Goal: Transaction & Acquisition: Purchase product/service

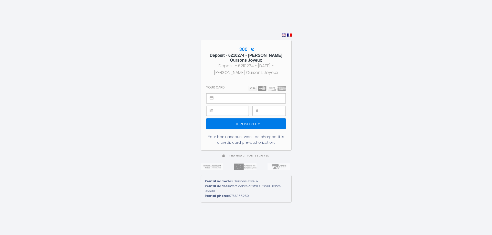
click at [255, 93] on section "Your card Deposit 300 € Your bank account won't be charged. It is a credit card…" at bounding box center [246, 114] width 90 height 71
click at [249, 123] on input "Deposit 300 €" at bounding box center [245, 124] width 79 height 11
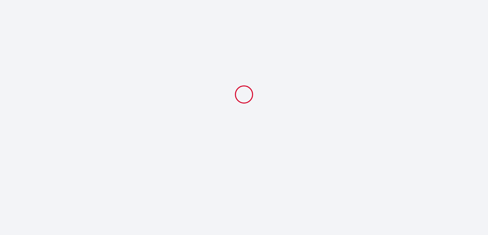
select select
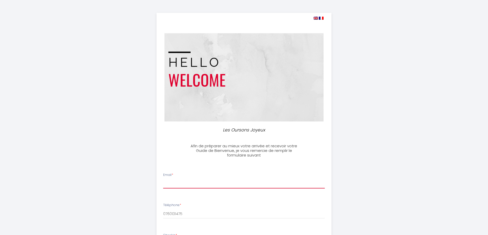
click at [199, 185] on input "Email *" at bounding box center [244, 183] width 162 height 9
type input "marionpons@laposte.net"
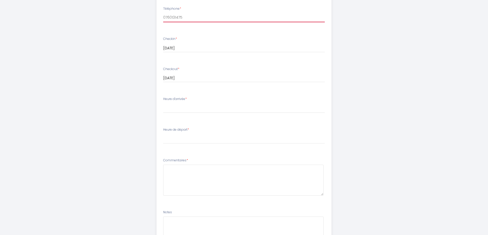
scroll to position [205, 0]
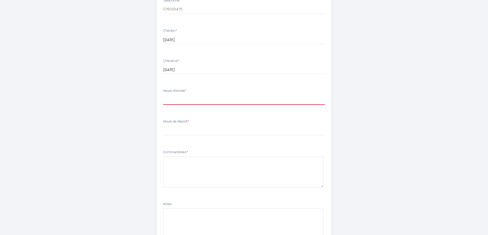
click at [245, 99] on select "15:00 15:30 16:00 16:30 17:00 17:30 18:00 18:30 19:00 19:30 20:00 20:30 21:00 2…" at bounding box center [244, 100] width 162 height 10
select select "21:00"
click at [163, 95] on select "15:00 15:30 16:00 16:30 17:00 17:30 18:00 18:30 19:00 19:30 20:00 20:30 21:00 2…" at bounding box center [244, 100] width 162 height 10
click at [203, 135] on select "00:00 00:30 01:00 01:30 02:00 02:30 03:00 03:30 04:00 04:30 05:00 05:30 06:00 0…" at bounding box center [244, 131] width 162 height 10
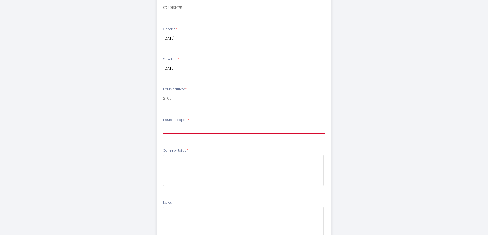
scroll to position [253, 0]
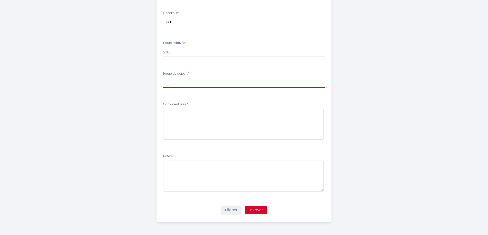
click at [200, 82] on select "00:00 00:30 01:00 01:30 02:00 02:30 03:00 03:30 04:00 04:30 05:00 05:30 06:00 0…" at bounding box center [244, 83] width 162 height 10
click at [200, 83] on select "00:00 00:30 01:00 01:30 02:00 02:30 03:00 03:30 04:00 04:30 05:00 05:30 06:00 0…" at bounding box center [244, 83] width 162 height 10
click at [223, 81] on select "00:00 00:30 01:00 01:30 02:00 02:30 03:00 03:30 04:00 04:30 05:00 05:30 06:00 0…" at bounding box center [244, 83] width 162 height 10
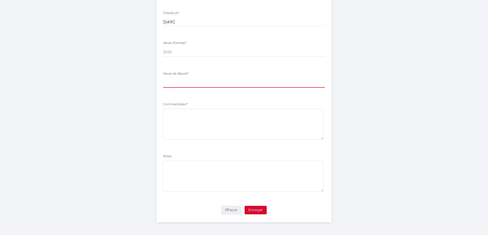
select select "11:00"
click at [163, 78] on select "00:00 00:30 01:00 01:30 02:00 02:30 03:00 03:30 04:00 04:30 05:00 05:30 06:00 0…" at bounding box center [244, 83] width 162 height 10
click at [258, 211] on button "Envoyer" at bounding box center [255, 210] width 22 height 9
click at [259, 211] on button "Envoyer" at bounding box center [255, 210] width 22 height 9
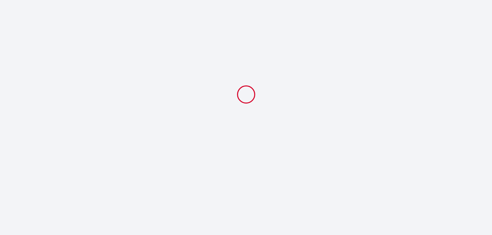
select select "21:00"
select select "11:00"
